Goal: Task Accomplishment & Management: Manage account settings

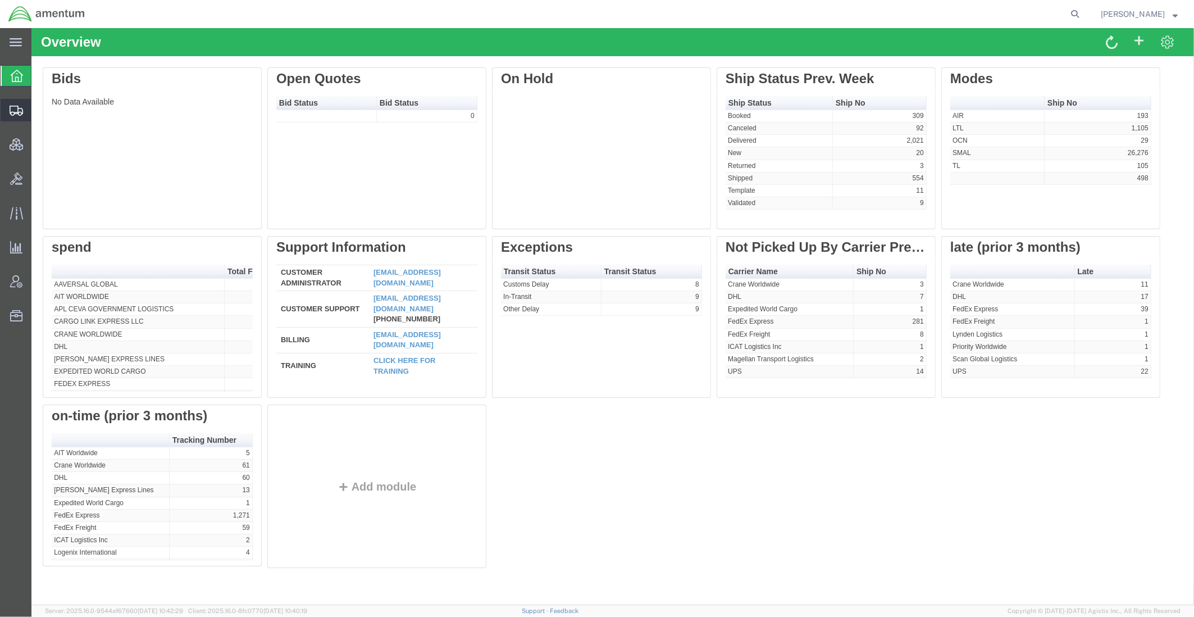
click at [39, 116] on span "Shipments" at bounding box center [35, 110] width 8 height 22
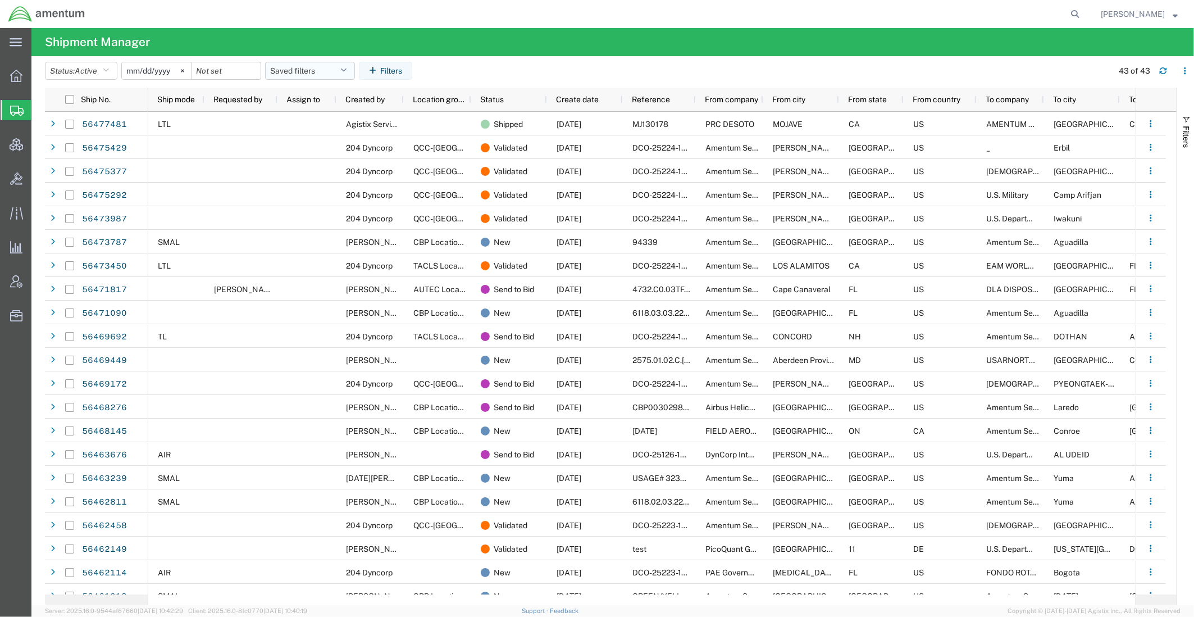
click at [298, 76] on button "Saved filters" at bounding box center [310, 71] width 90 height 18
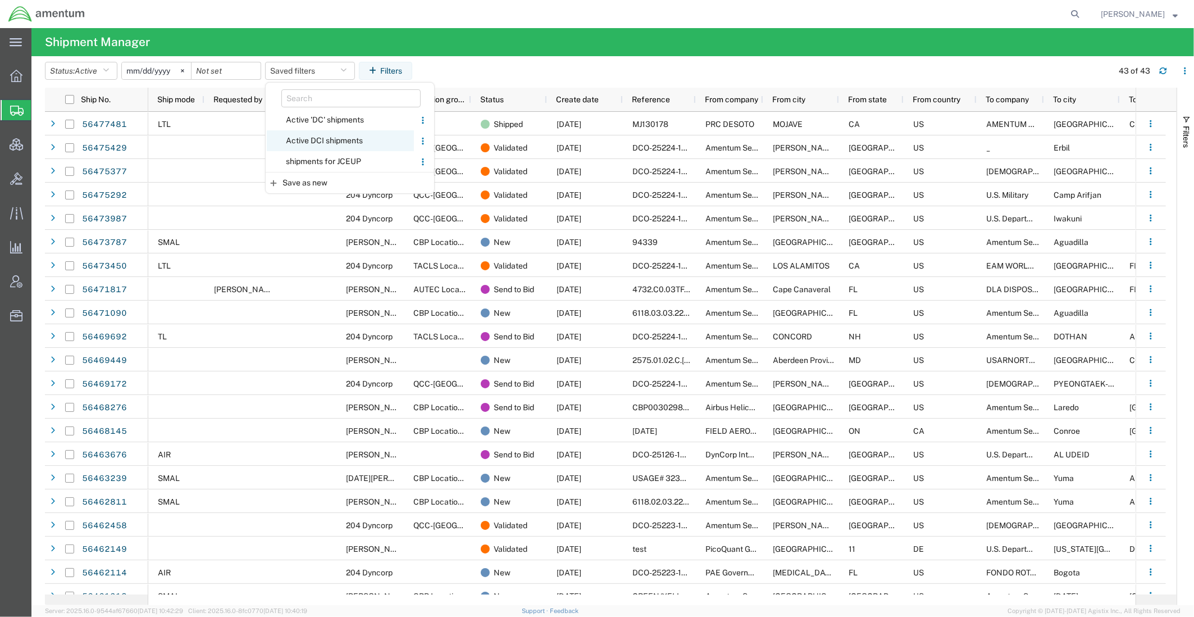
click at [308, 138] on span "Active DCI shipments" at bounding box center [340, 140] width 147 height 21
